Goal: Find specific page/section: Find specific page/section

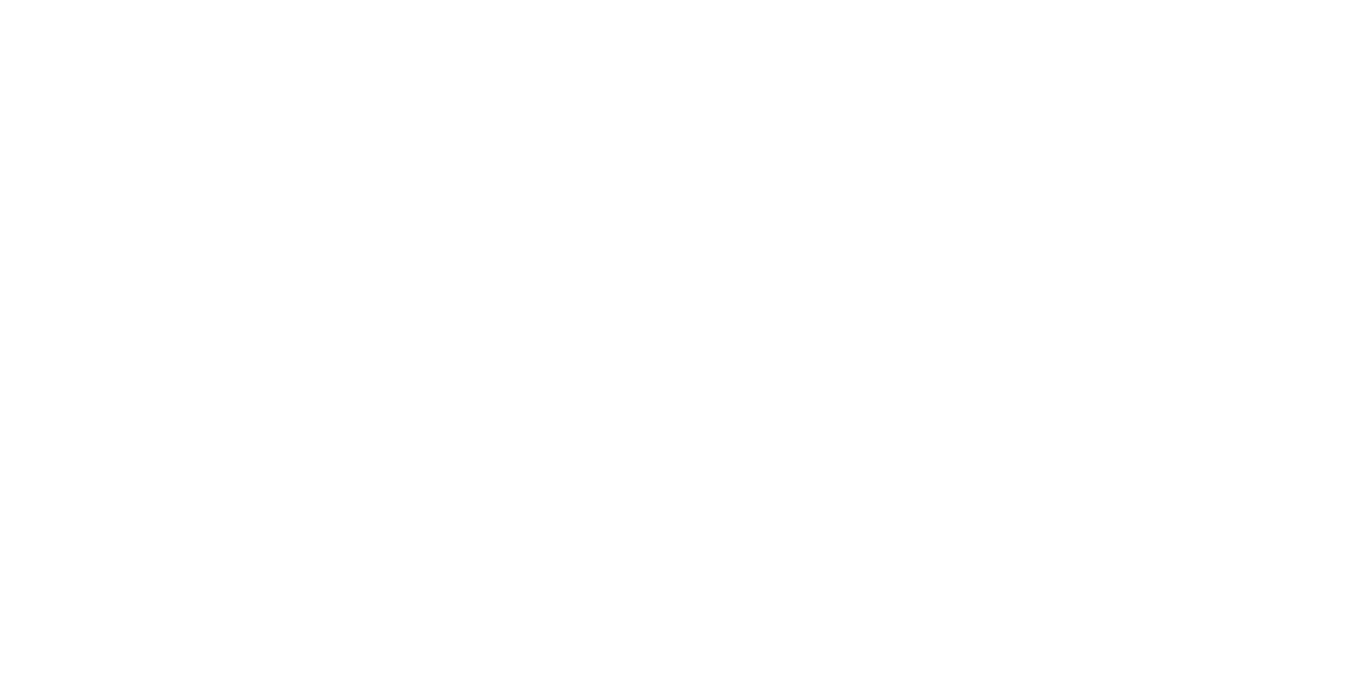
drag, startPoint x: 1155, startPoint y: 54, endPoint x: 548, endPoint y: 131, distance: 611.5
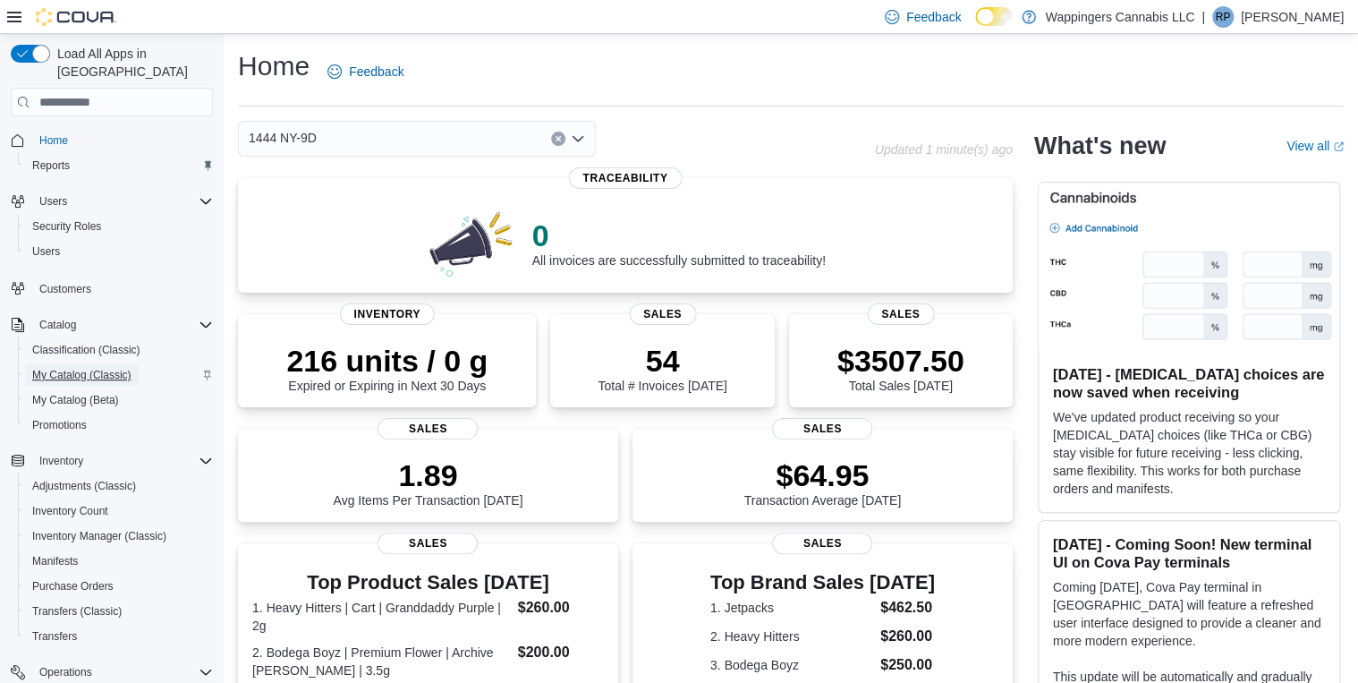
click at [73, 368] on span "My Catalog (Classic)" at bounding box center [81, 375] width 99 height 14
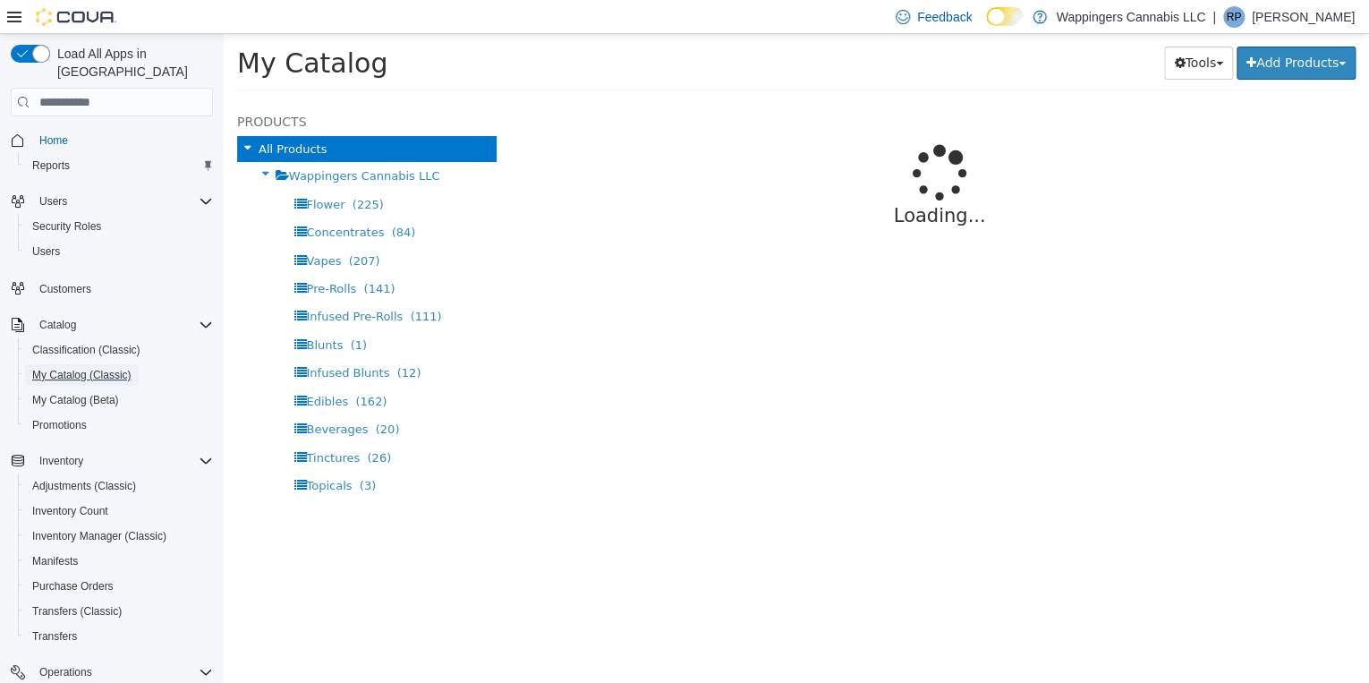
select select "**********"
